Goal: Find specific page/section: Find specific page/section

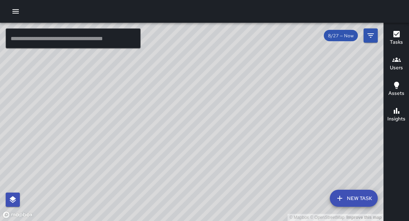
drag, startPoint x: 203, startPoint y: 146, endPoint x: 175, endPoint y: 122, distance: 37.3
click at [174, 121] on div "© Mapbox © OpenStreetMap Improve this map" at bounding box center [191, 122] width 383 height 198
drag, startPoint x: 233, startPoint y: 68, endPoint x: 222, endPoint y: 141, distance: 73.6
click at [222, 141] on div "© Mapbox © OpenStreetMap Improve this map" at bounding box center [191, 122] width 383 height 198
drag, startPoint x: 257, startPoint y: 75, endPoint x: 195, endPoint y: 129, distance: 82.3
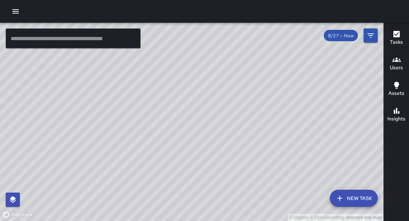
click at [195, 129] on div "© Mapbox © OpenStreetMap Improve this map" at bounding box center [191, 122] width 383 height 198
drag, startPoint x: 222, startPoint y: 106, endPoint x: 197, endPoint y: 141, distance: 43.0
click at [197, 143] on div "© Mapbox © OpenStreetMap Improve this map" at bounding box center [191, 122] width 383 height 198
drag, startPoint x: 251, startPoint y: 69, endPoint x: 252, endPoint y: 183, distance: 114.3
click at [252, 183] on div "© Mapbox © OpenStreetMap Improve this map" at bounding box center [191, 122] width 383 height 198
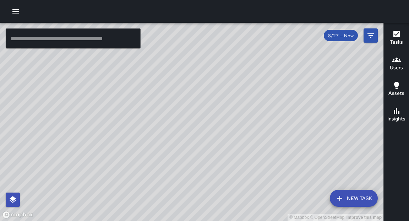
click at [198, 112] on div "© Mapbox © OpenStreetMap Improve this map" at bounding box center [191, 122] width 383 height 198
drag, startPoint x: 213, startPoint y: 167, endPoint x: 225, endPoint y: 125, distance: 43.7
click at [226, 125] on div "© Mapbox © OpenStreetMap Improve this map" at bounding box center [191, 122] width 383 height 198
drag, startPoint x: 217, startPoint y: 186, endPoint x: 196, endPoint y: 148, distance: 43.7
click at [196, 148] on div "© Mapbox © OpenStreetMap Improve this map" at bounding box center [191, 122] width 383 height 198
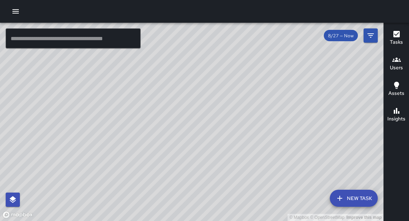
drag, startPoint x: 202, startPoint y: 175, endPoint x: 209, endPoint y: 158, distance: 18.5
click at [209, 158] on div "© Mapbox © OpenStreetMap Improve this map" at bounding box center [191, 122] width 383 height 198
drag, startPoint x: 242, startPoint y: 131, endPoint x: 210, endPoint y: 183, distance: 61.4
click at [213, 183] on div "© Mapbox © OpenStreetMap Improve this map" at bounding box center [191, 122] width 383 height 198
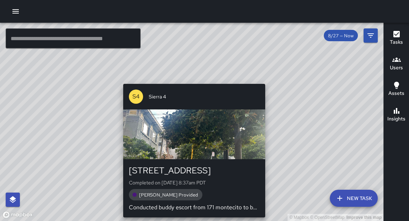
click at [267, 80] on div "© Mapbox © OpenStreetMap Improve this map S4 Sierra 4 149 Montecito Avenue Comp…" at bounding box center [191, 122] width 383 height 198
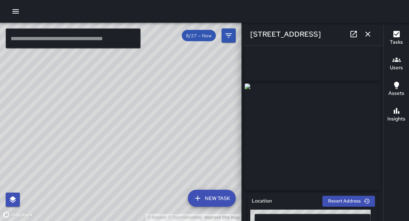
scroll to position [21, 0]
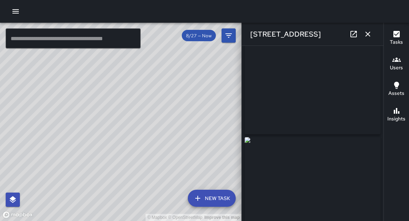
click at [369, 34] on icon "button" at bounding box center [367, 34] width 9 height 9
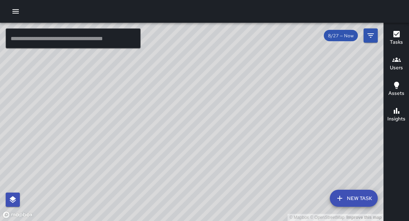
drag, startPoint x: 37, startPoint y: 109, endPoint x: 111, endPoint y: 50, distance: 95.1
click at [112, 50] on div "© Mapbox © OpenStreetMap Improve this map" at bounding box center [191, 122] width 383 height 198
drag, startPoint x: 259, startPoint y: 61, endPoint x: 253, endPoint y: 89, distance: 28.8
click at [253, 89] on div "© Mapbox © OpenStreetMap Improve this map" at bounding box center [191, 122] width 383 height 198
drag, startPoint x: 174, startPoint y: 148, endPoint x: 248, endPoint y: 117, distance: 80.4
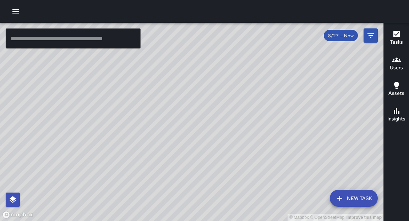
click at [248, 117] on div "© Mapbox © OpenStreetMap Improve this map" at bounding box center [191, 122] width 383 height 198
drag, startPoint x: 218, startPoint y: 60, endPoint x: 195, endPoint y: 118, distance: 62.6
click at [195, 118] on div "© Mapbox © OpenStreetMap Improve this map" at bounding box center [191, 122] width 383 height 198
click at [88, 39] on input "text" at bounding box center [73, 38] width 135 height 20
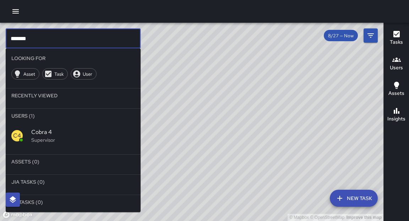
type input "*******"
click at [39, 137] on p "Supervisor" at bounding box center [83, 139] width 104 height 7
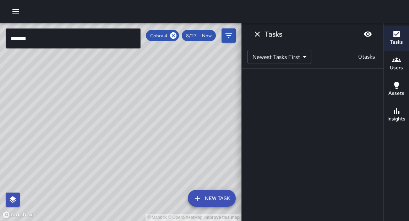
drag, startPoint x: 139, startPoint y: 109, endPoint x: 124, endPoint y: 185, distance: 78.3
click at [124, 185] on div "© Mapbox © OpenStreetMap Improve this map" at bounding box center [120, 122] width 241 height 198
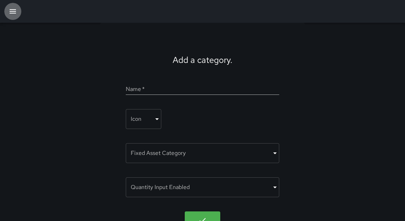
click at [13, 16] on button "button" at bounding box center [12, 11] width 17 height 17
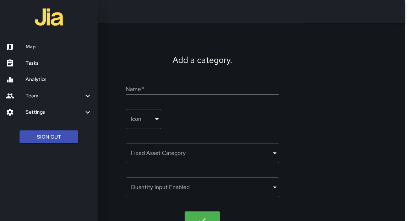
click at [33, 67] on h6 "Tasks" at bounding box center [59, 63] width 66 height 8
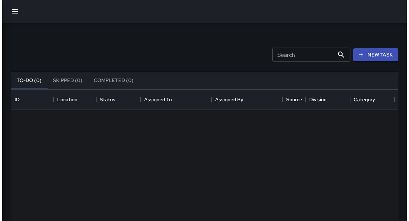
scroll to position [296, 383]
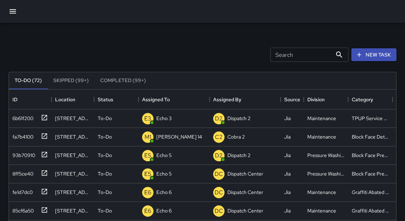
click at [14, 11] on icon "button" at bounding box center [13, 11] width 6 height 4
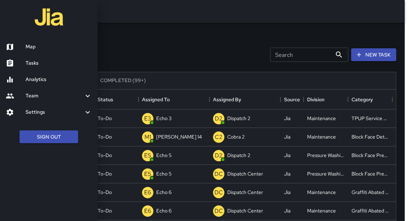
click at [34, 45] on h6 "Map" at bounding box center [59, 47] width 66 height 8
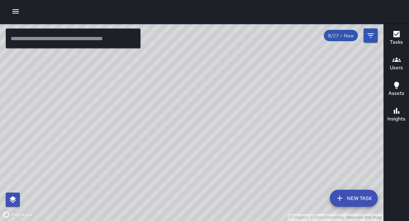
drag, startPoint x: 256, startPoint y: 72, endPoint x: 233, endPoint y: 105, distance: 40.0
click at [233, 105] on div "© Mapbox © OpenStreetMap Improve this map" at bounding box center [191, 122] width 383 height 198
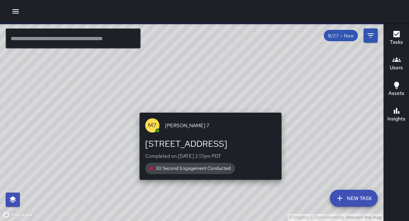
click at [209, 110] on div "© Mapbox © OpenStreetMap Improve this map M7 [PERSON_NAME] 7 [STREET_ADDRESS] C…" at bounding box center [191, 122] width 383 height 198
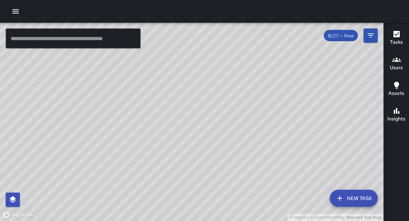
drag, startPoint x: 188, startPoint y: 176, endPoint x: 209, endPoint y: 105, distance: 73.8
click at [209, 105] on div "© Mapbox © OpenStreetMap Improve this map" at bounding box center [191, 122] width 383 height 198
drag, startPoint x: 113, startPoint y: 77, endPoint x: 227, endPoint y: 149, distance: 134.1
click at [227, 149] on div "© Mapbox © OpenStreetMap Improve this map" at bounding box center [191, 122] width 383 height 198
drag, startPoint x: 234, startPoint y: 132, endPoint x: 231, endPoint y: 141, distance: 9.8
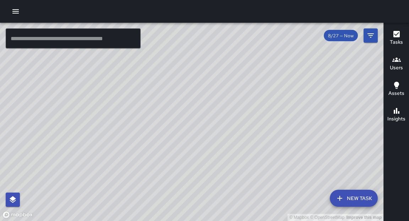
click at [231, 141] on div "© Mapbox © OpenStreetMap Improve this map" at bounding box center [191, 122] width 383 height 198
